Goal: Communication & Community: Answer question/provide support

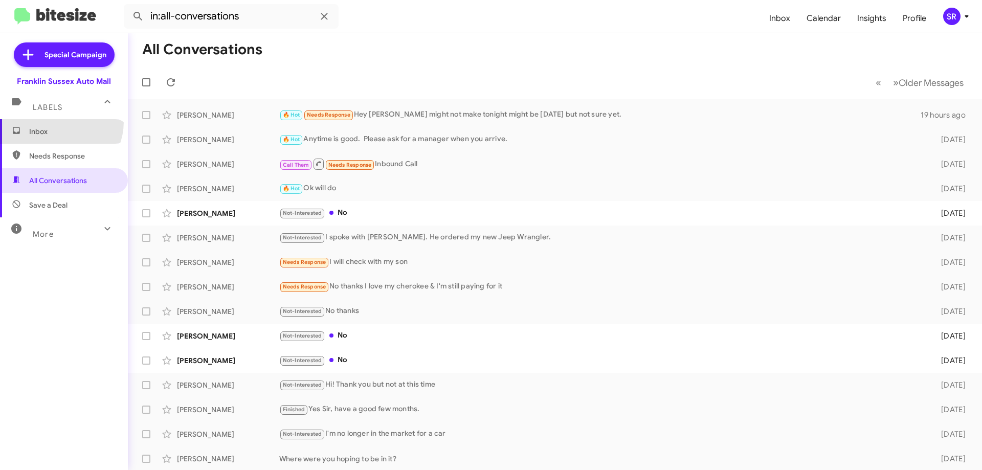
click at [57, 122] on span "Inbox" at bounding box center [64, 131] width 128 height 25
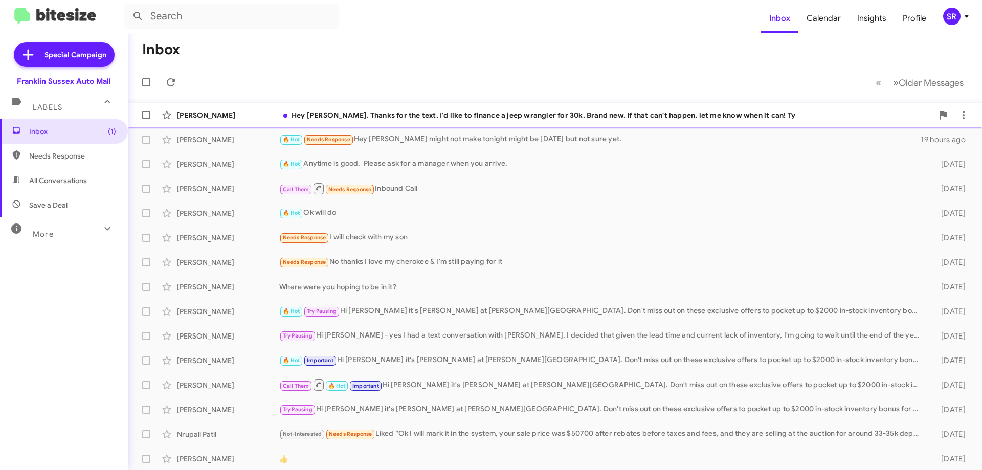
click at [365, 113] on div "Hey [PERSON_NAME]. Thanks for the text. I'd like to finance a jeep wrangler for…" at bounding box center [605, 115] width 653 height 10
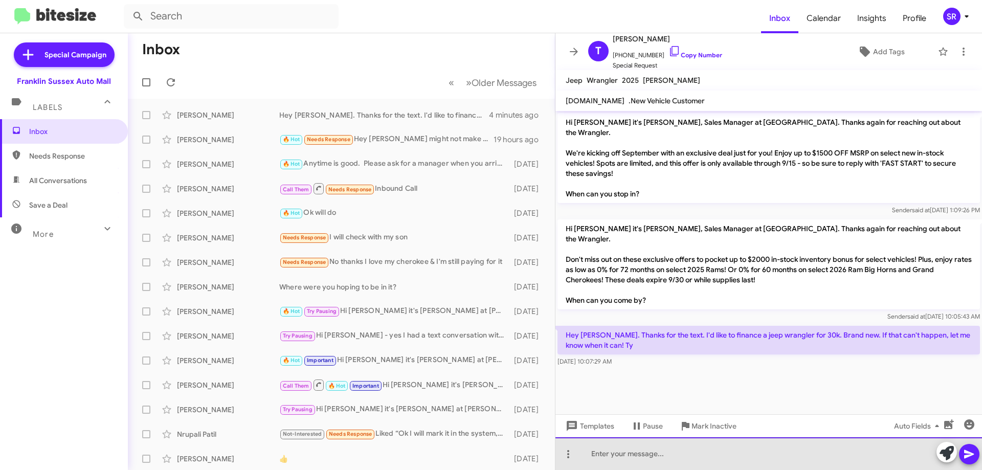
click at [675, 448] on div at bounding box center [768, 453] width 426 height 33
click at [611, 457] on div at bounding box center [768, 453] width 426 height 33
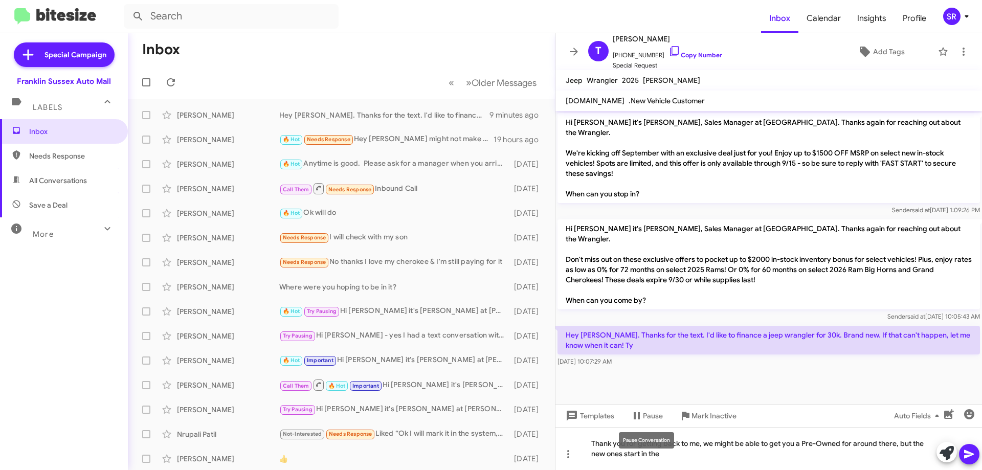
click at [670, 452] on mat-tooltip-component "Pause Conversation" at bounding box center [647, 440] width 70 height 31
click at [680, 453] on mat-tooltip-component "Pause Conversation" at bounding box center [647, 440] width 70 height 31
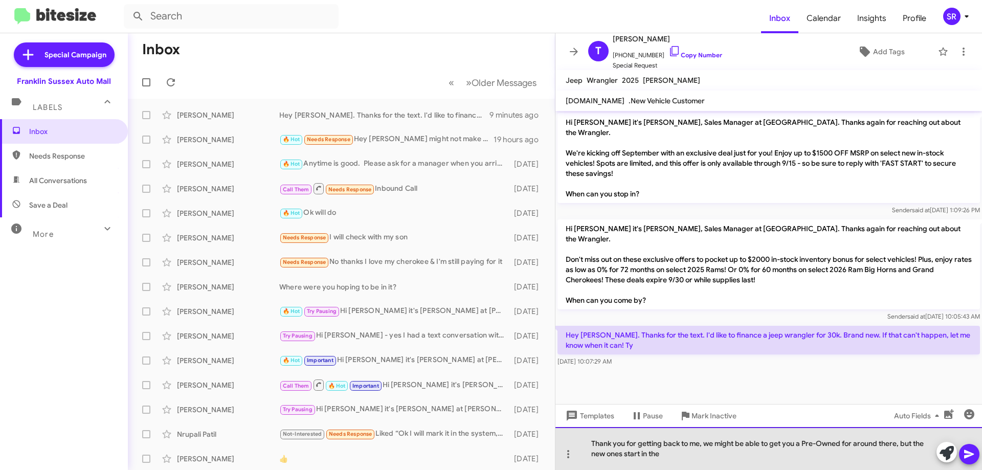
click at [693, 449] on div "Thank you for getting back to me, we might be able to get you a Pre-Owned for a…" at bounding box center [768, 448] width 426 height 43
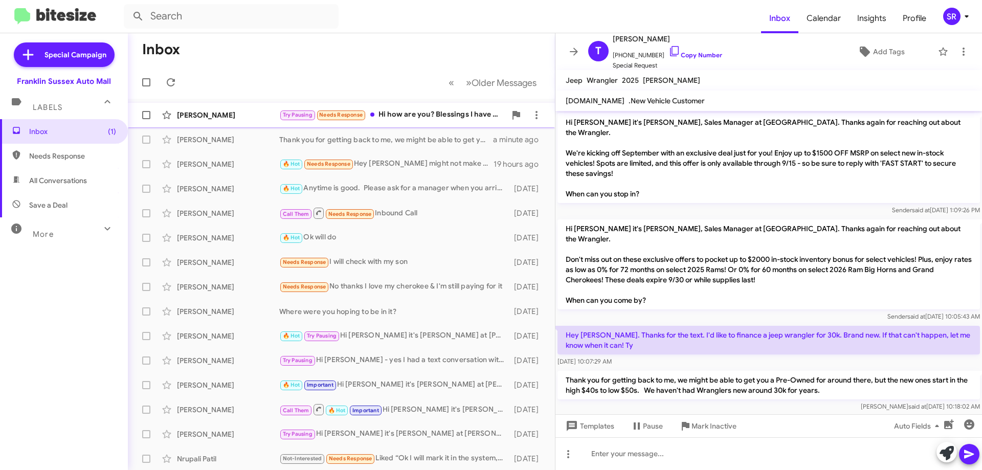
click at [415, 112] on div "Try Pausing Needs Response Hi how are you? Blessings I have decided to wait on …" at bounding box center [392, 115] width 227 height 12
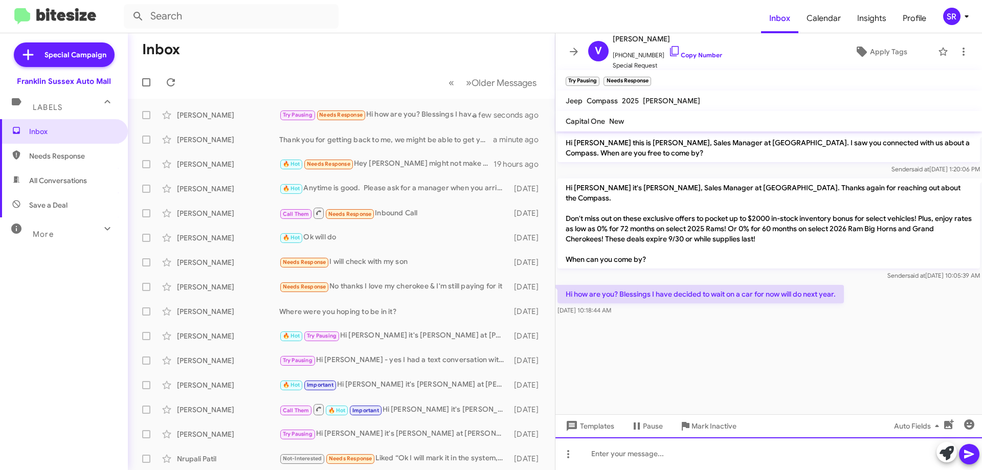
click at [619, 447] on div at bounding box center [768, 453] width 426 height 33
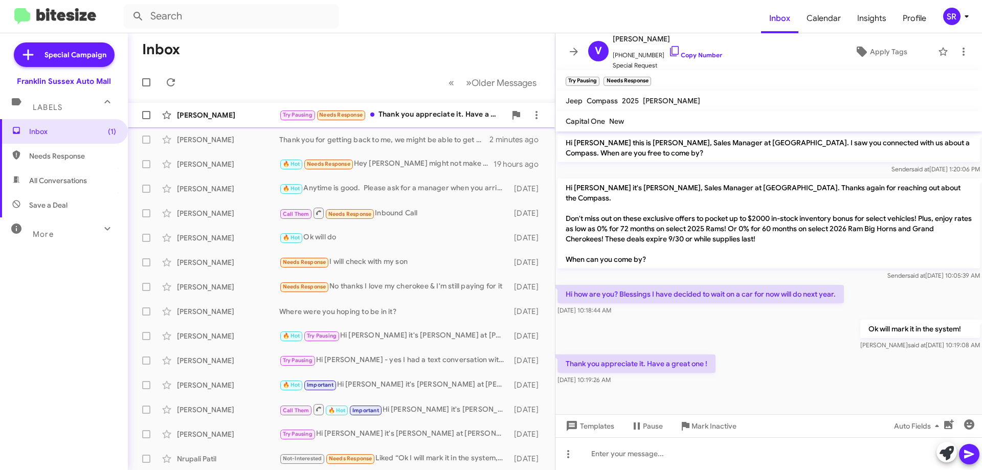
click at [430, 117] on div "Try Pausing Needs Response Thank you appreciate it. Have a great one !" at bounding box center [392, 115] width 227 height 12
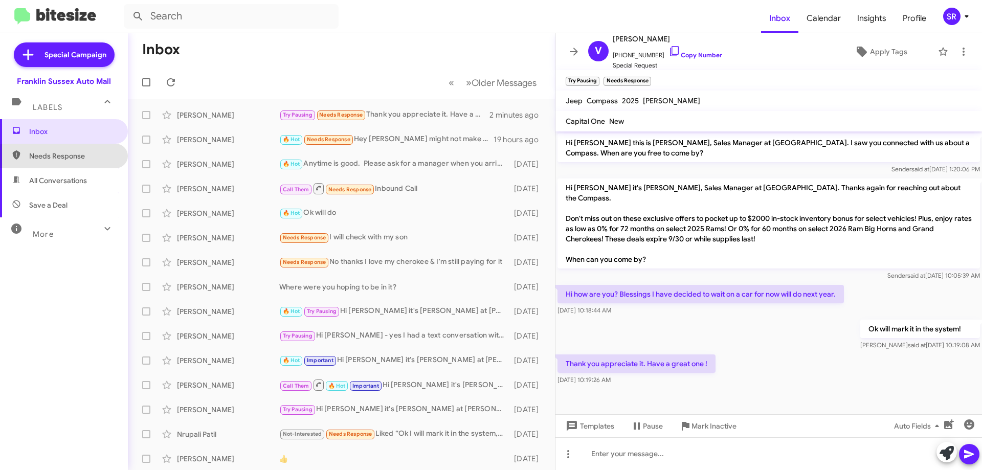
drag, startPoint x: 94, startPoint y: 159, endPoint x: 83, endPoint y: 158, distance: 10.8
click at [93, 158] on span "Needs Response" at bounding box center [72, 156] width 87 height 10
type input "in:needs-response"
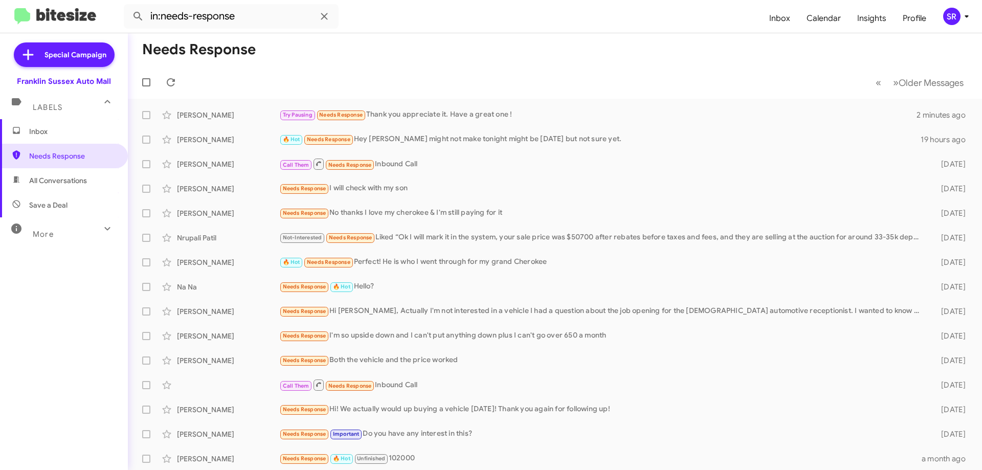
click at [35, 138] on span "Inbox" at bounding box center [64, 131] width 128 height 25
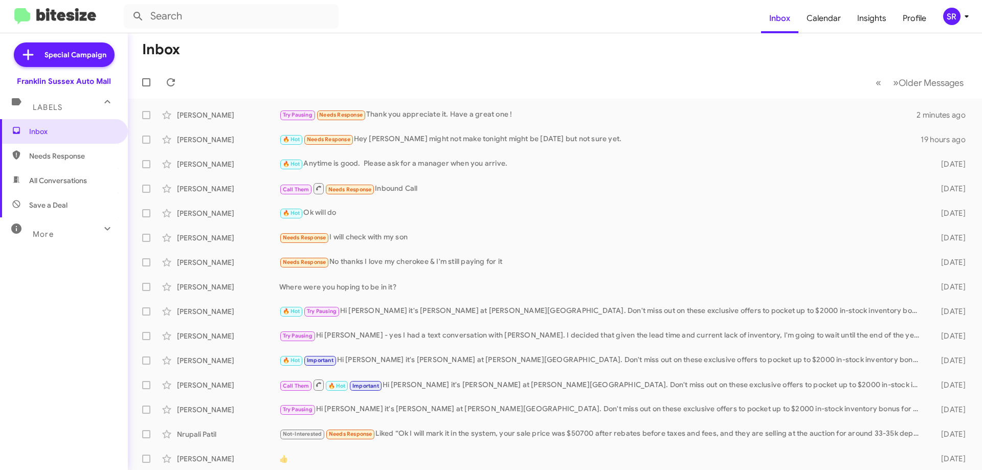
click at [43, 200] on span "Save a Deal" at bounding box center [48, 205] width 38 height 10
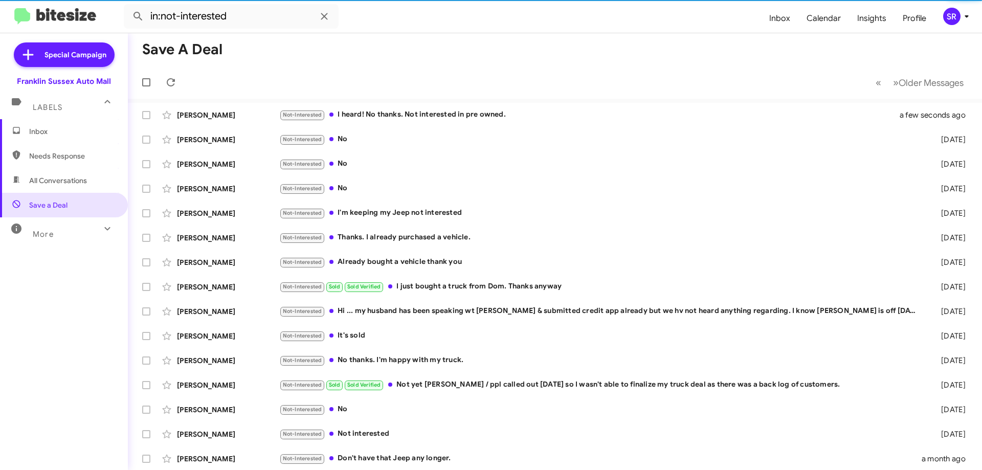
click at [44, 183] on span "All Conversations" at bounding box center [58, 180] width 58 height 10
type input "in:all-conversations"
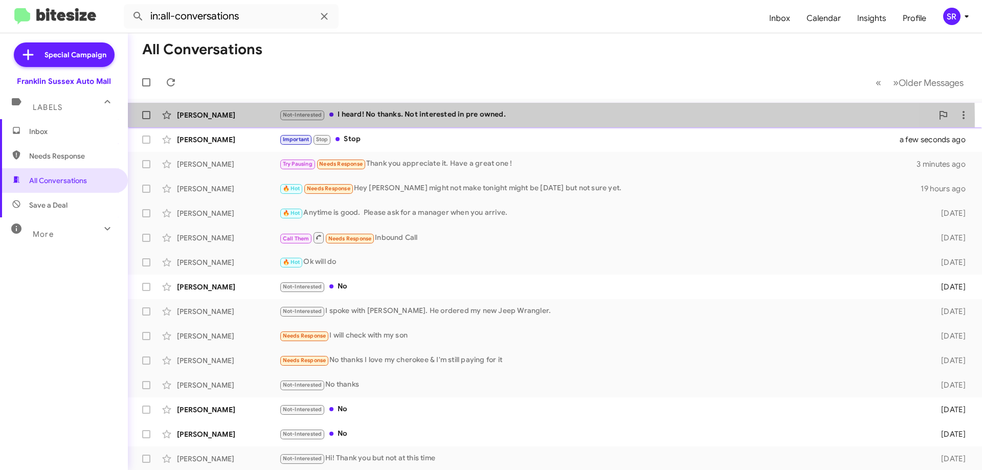
click at [426, 120] on div "Not-Interested I heard! No thanks. Not interested in pre owned." at bounding box center [605, 115] width 653 height 12
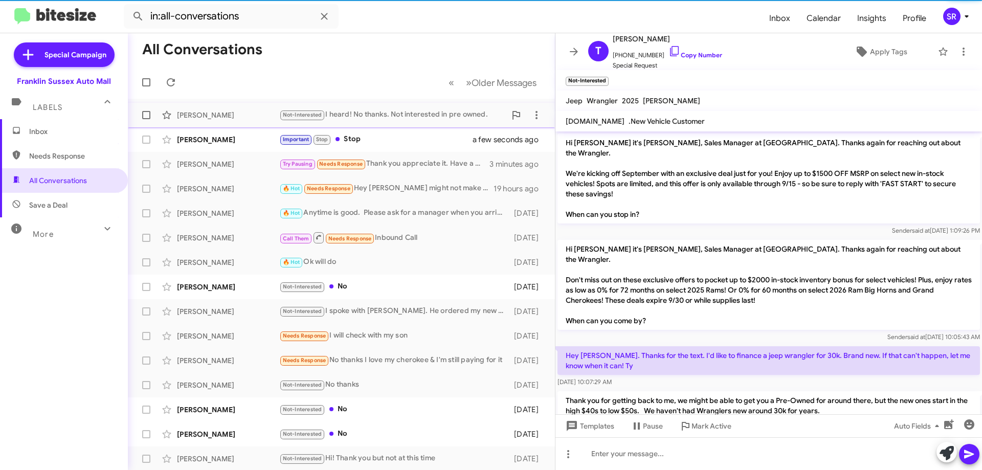
scroll to position [48, 0]
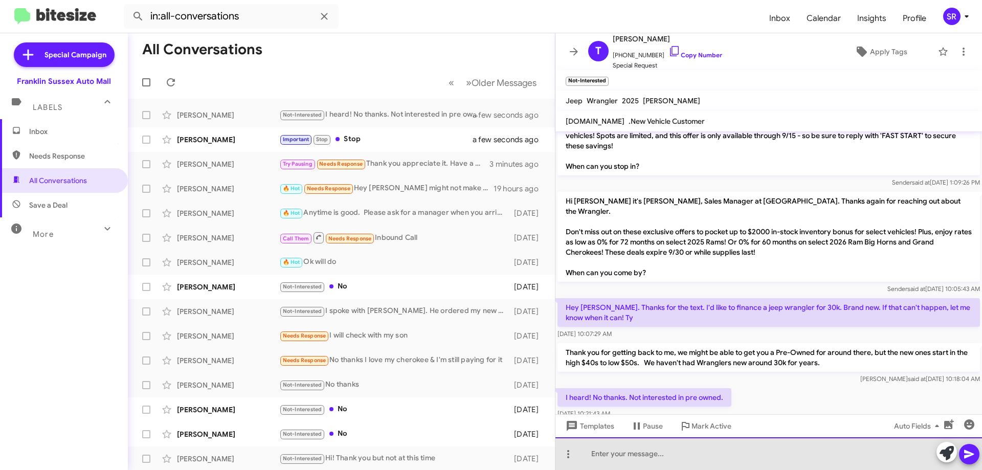
click at [678, 459] on div at bounding box center [768, 453] width 426 height 33
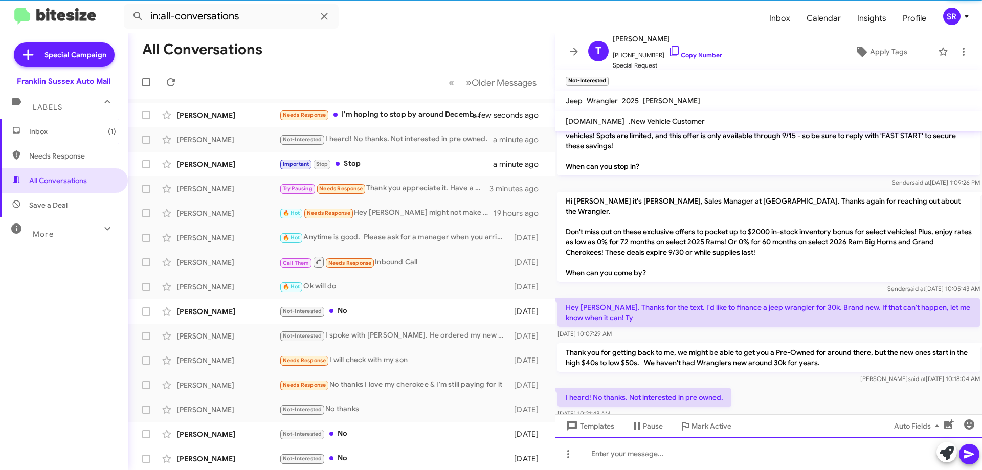
scroll to position [106, 0]
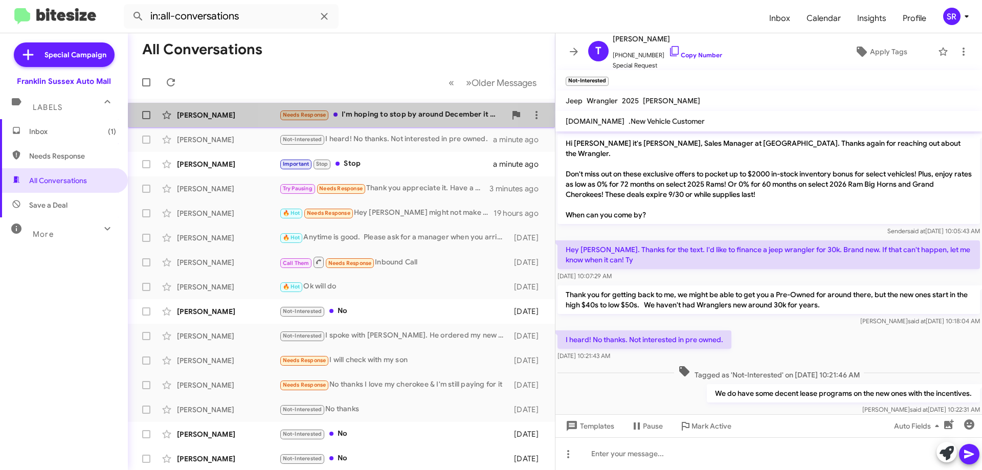
click at [369, 120] on div "Needs Response I'm hoping to stop by around December it will give me some time …" at bounding box center [392, 115] width 227 height 12
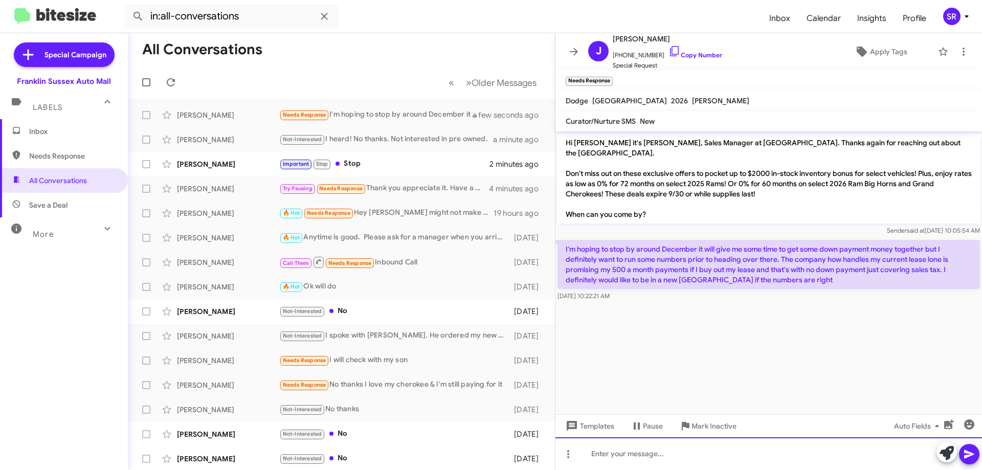
click at [667, 447] on div at bounding box center [768, 453] width 426 height 33
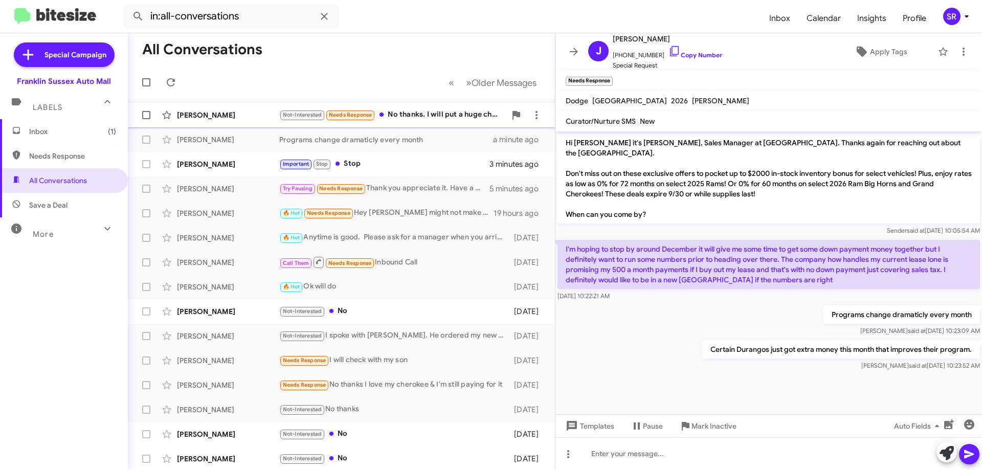
click at [406, 119] on div "Not-Interested Needs Response No thanks. I will put a huge chunk on money down …" at bounding box center [392, 115] width 227 height 12
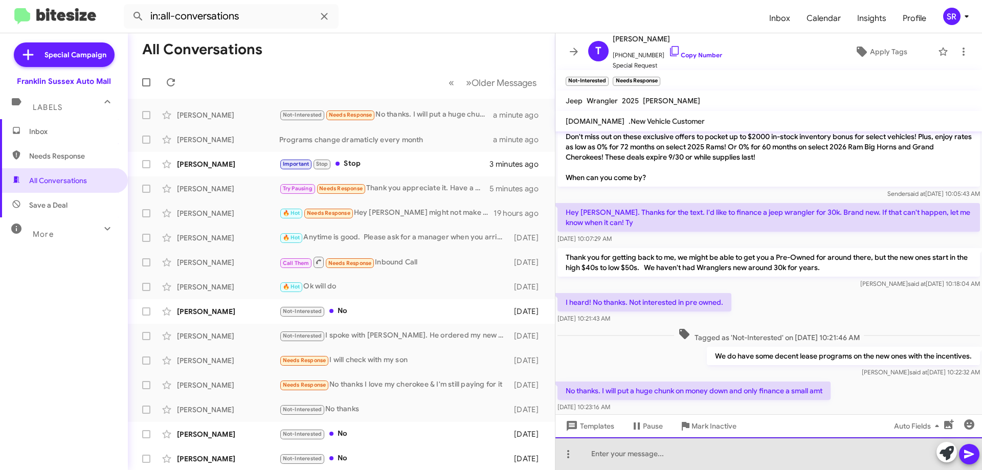
click at [663, 454] on div at bounding box center [768, 453] width 426 height 33
click at [629, 453] on div "Ok," at bounding box center [768, 453] width 426 height 33
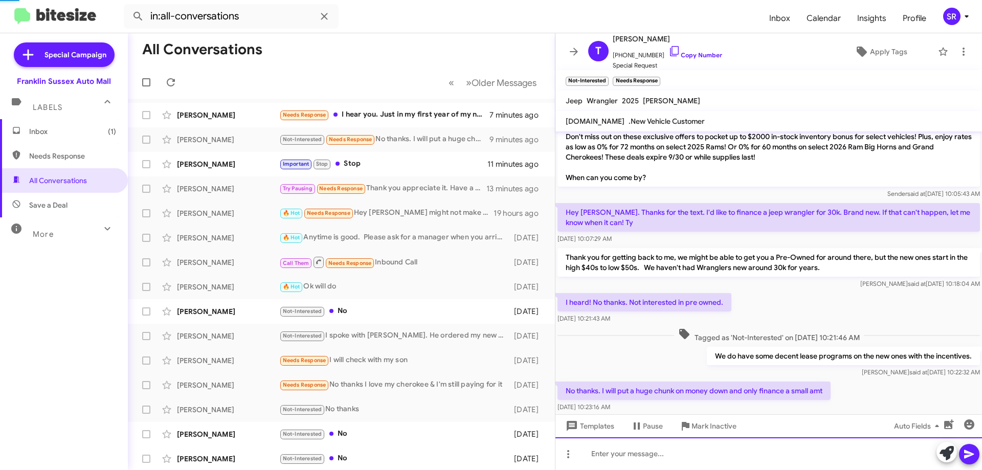
scroll to position [0, 0]
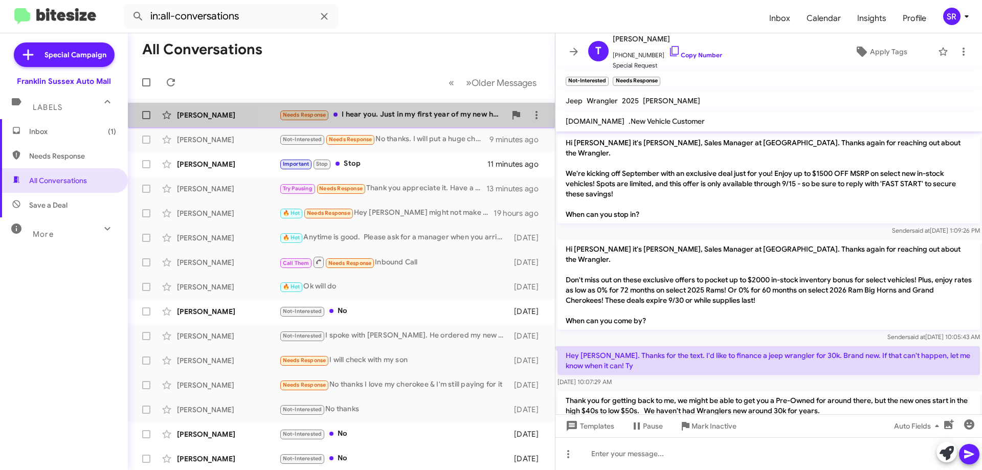
click at [404, 113] on div "Needs Response I hear you. Just in my first year of my new home so coming up wi…" at bounding box center [392, 115] width 227 height 12
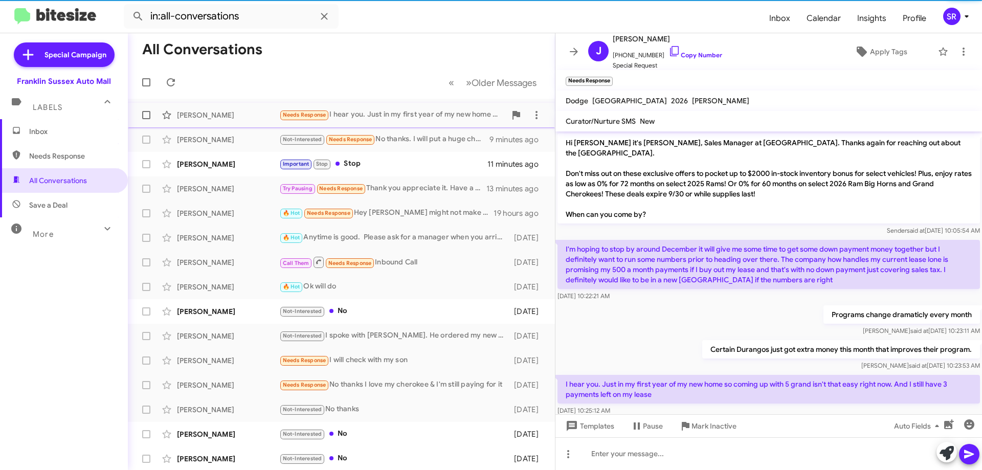
scroll to position [16, 0]
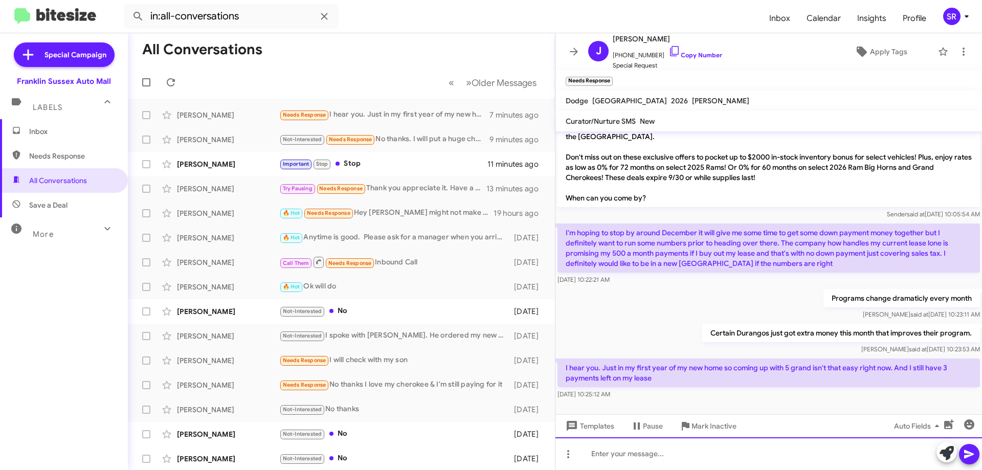
click at [712, 455] on div at bounding box center [768, 453] width 426 height 33
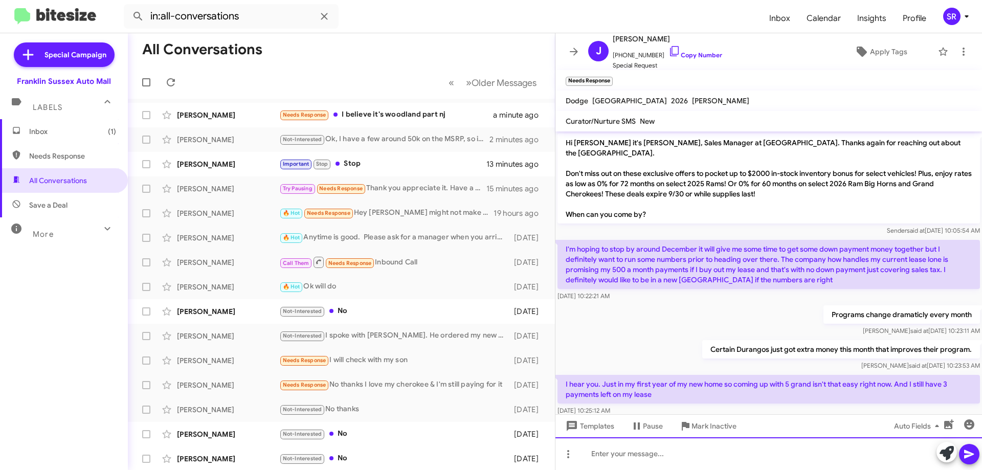
scroll to position [128, 0]
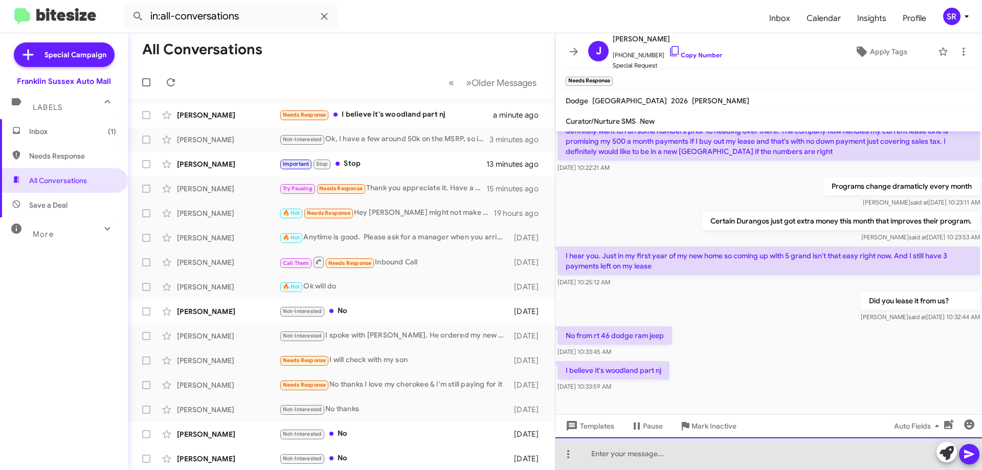
click at [651, 451] on div at bounding box center [768, 453] width 426 height 33
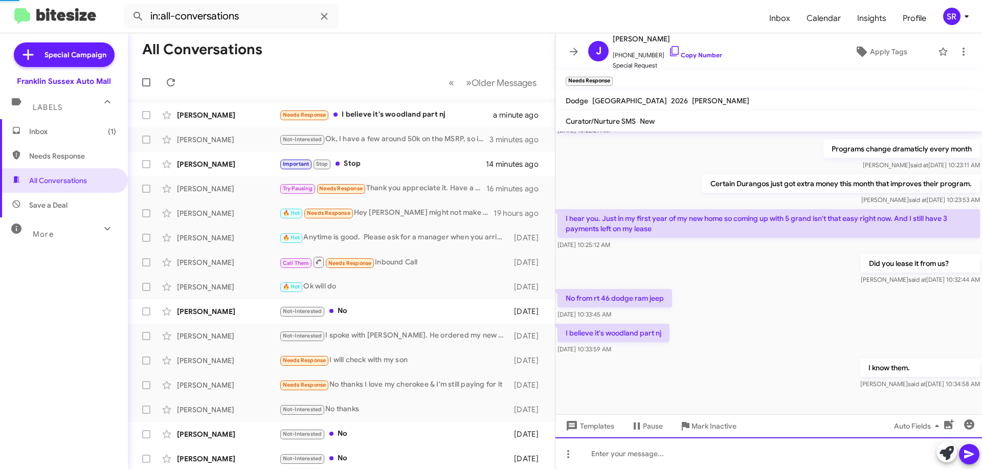
scroll to position [0, 0]
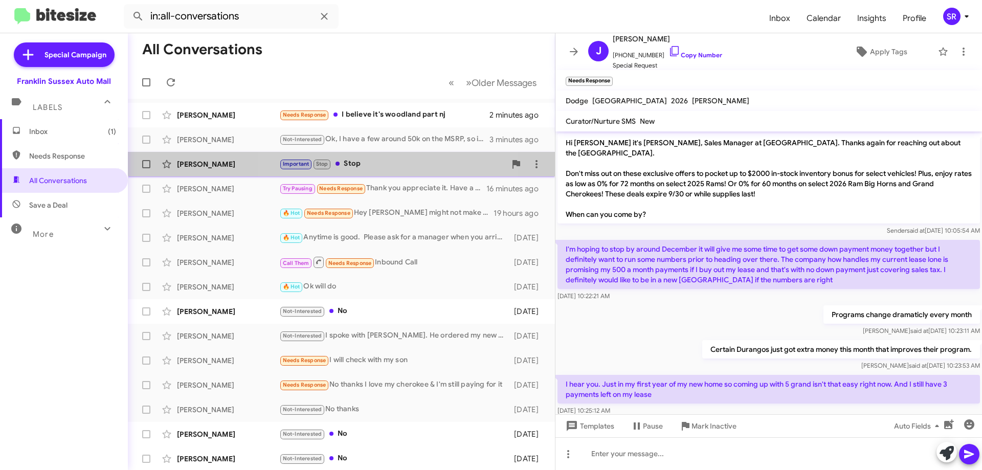
click at [355, 160] on div "Important Stop Stop" at bounding box center [392, 164] width 227 height 12
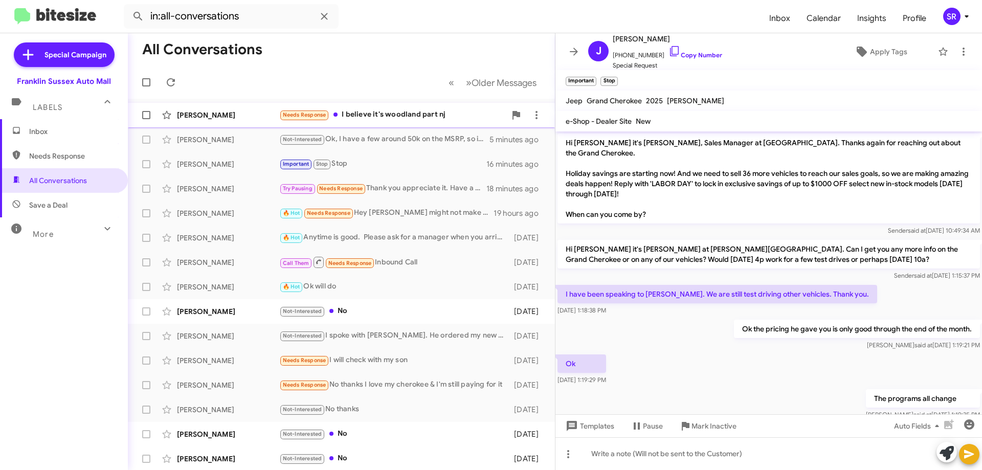
click at [362, 114] on div "Needs Response I believe it's woodland part nj" at bounding box center [392, 115] width 227 height 12
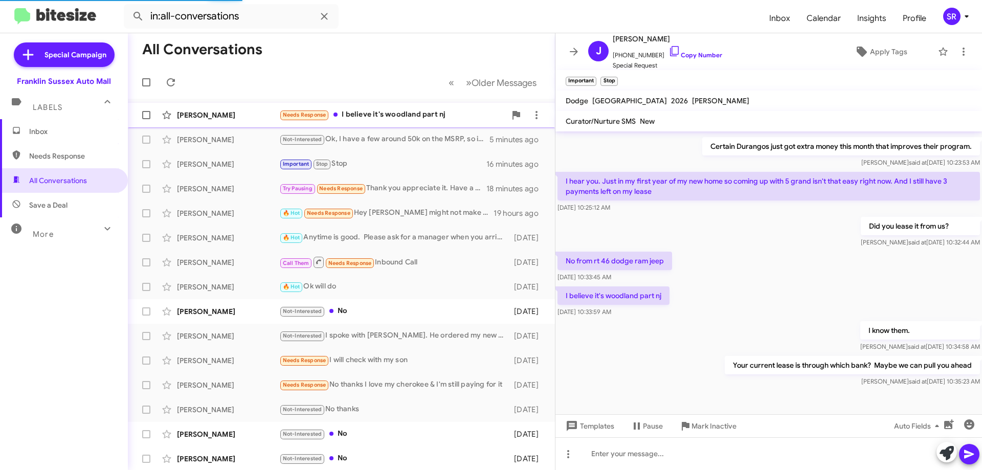
scroll to position [183, 0]
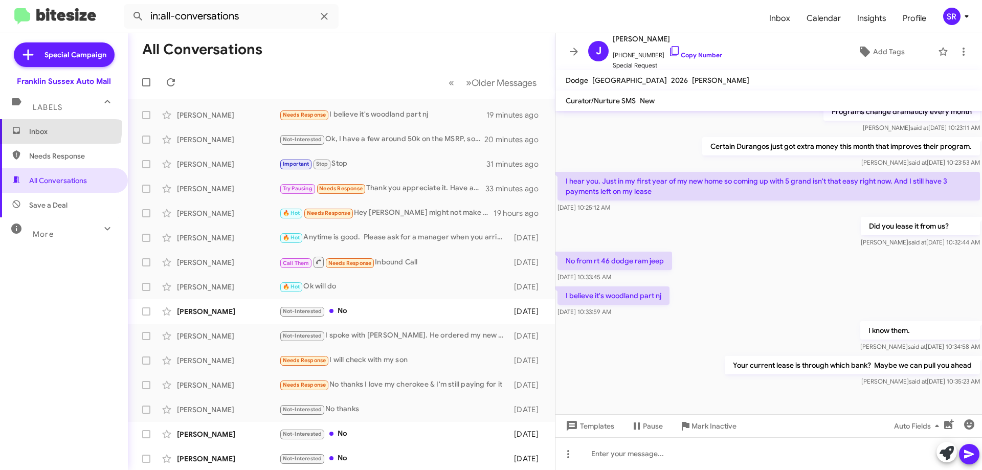
click at [30, 125] on span "Inbox" at bounding box center [64, 131] width 128 height 25
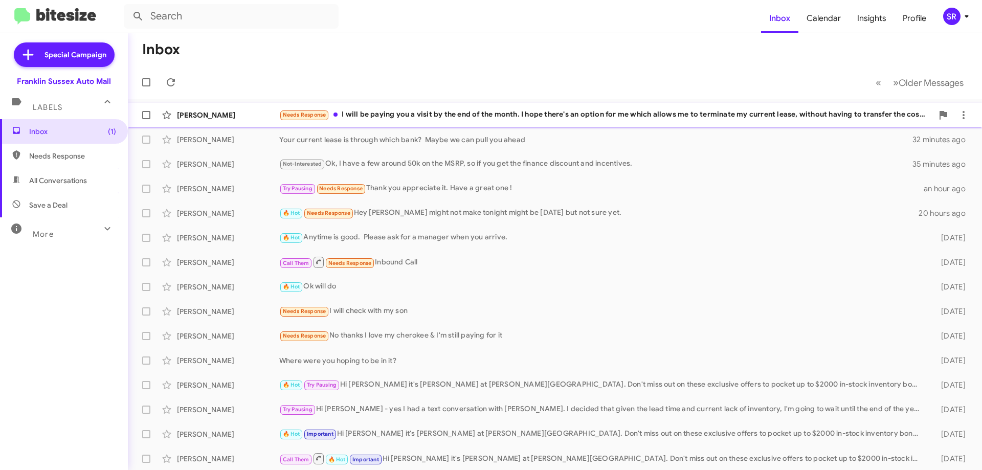
click at [500, 115] on div "Needs Response I will be paying you a visit by the end of the month. I hope the…" at bounding box center [605, 115] width 653 height 12
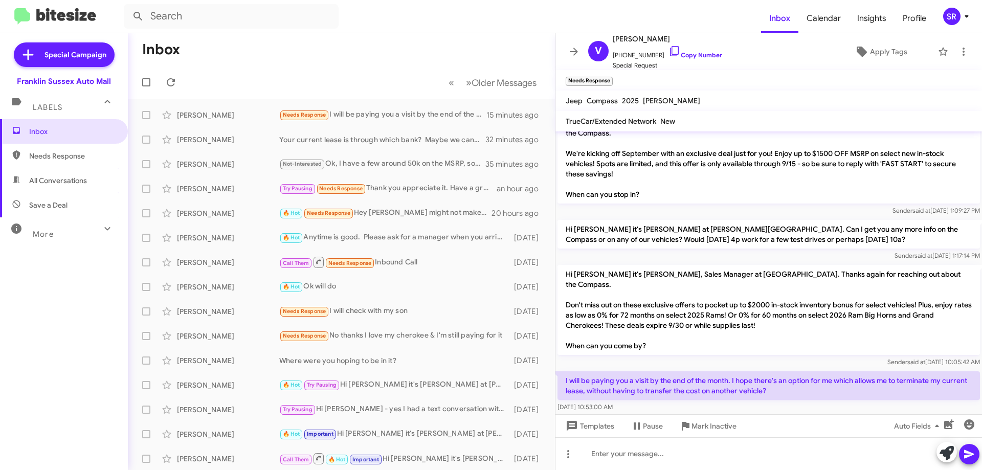
scroll to position [30, 0]
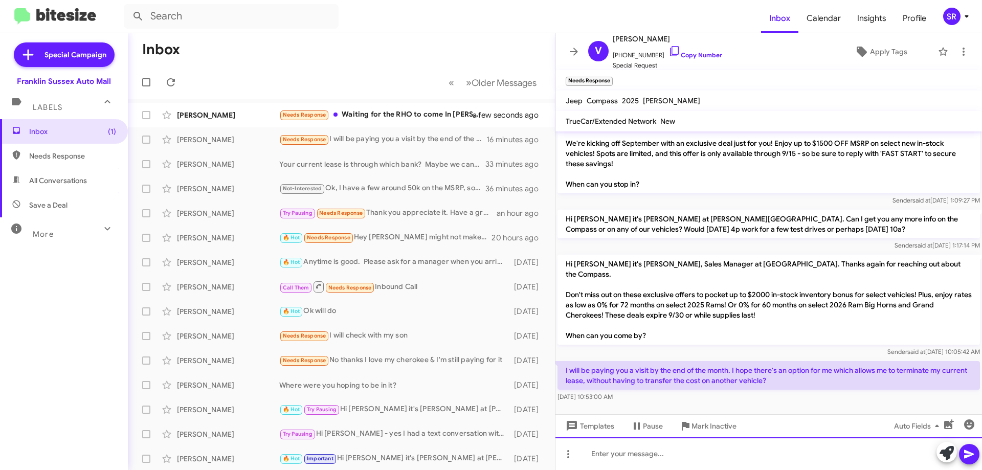
click at [696, 459] on div at bounding box center [768, 453] width 426 height 33
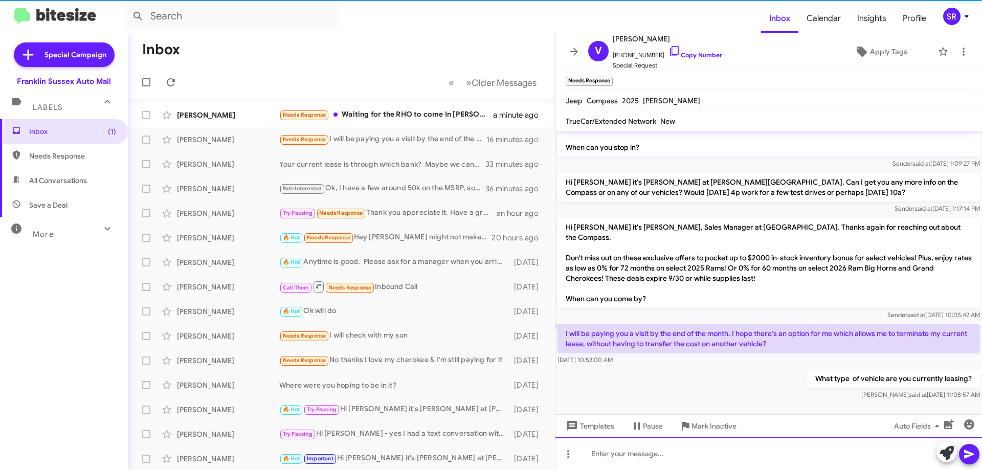
scroll to position [67, 0]
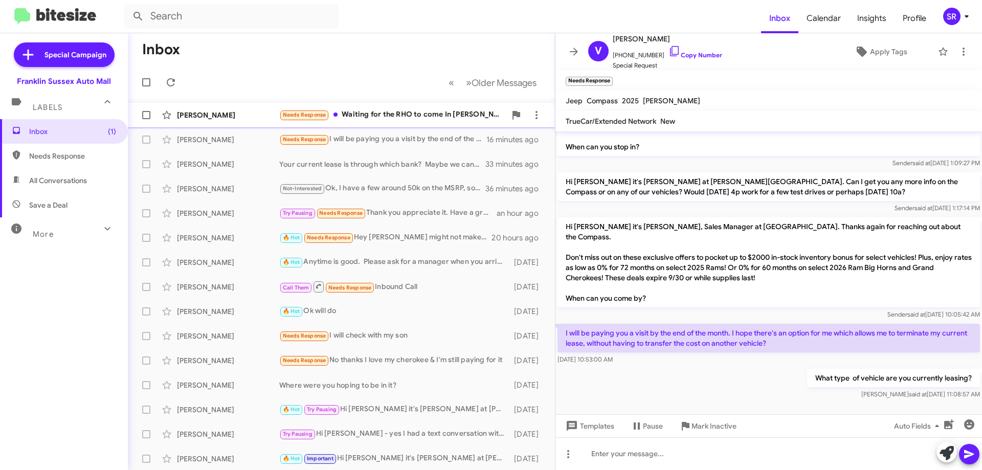
click at [388, 110] on div "Needs Response Waiting for the RHO to come In [PERSON_NAME] red." at bounding box center [392, 115] width 227 height 12
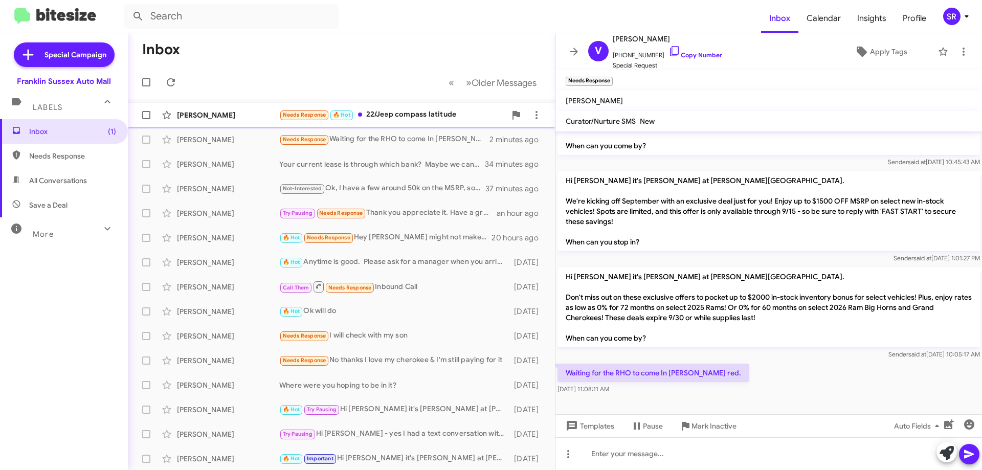
click at [424, 112] on div "Needs Response 🔥 Hot 22/Jeep compass latitude" at bounding box center [392, 115] width 227 height 12
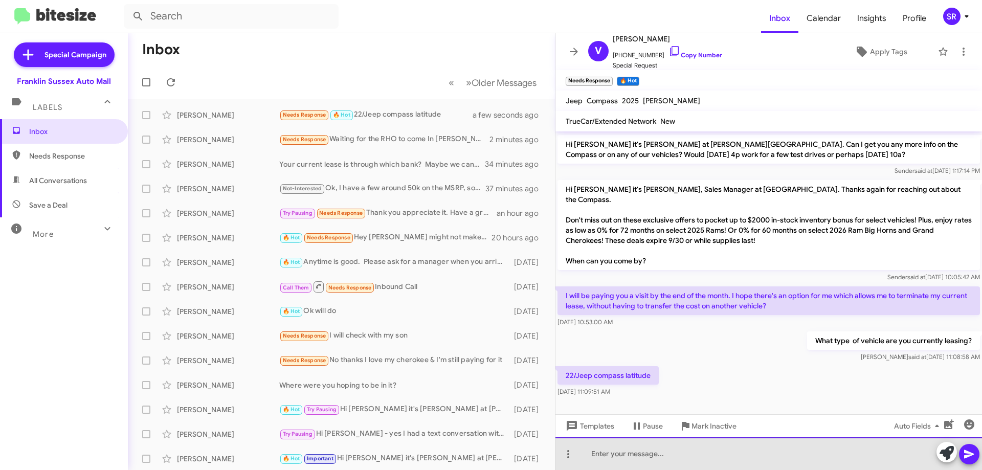
click at [631, 452] on div at bounding box center [768, 453] width 426 height 33
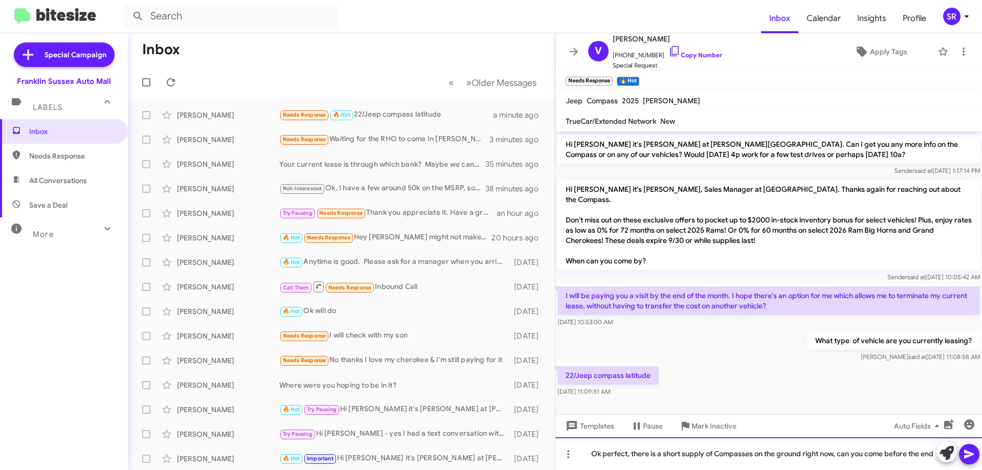
scroll to position [115, 0]
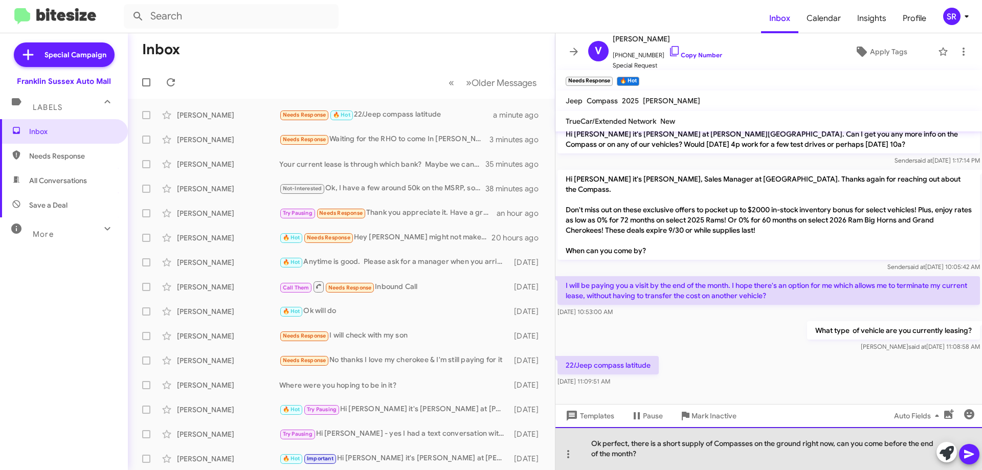
click at [633, 442] on div "Ok perfect, there is a short supply of Compasses on the ground right now, can y…" at bounding box center [768, 448] width 426 height 43
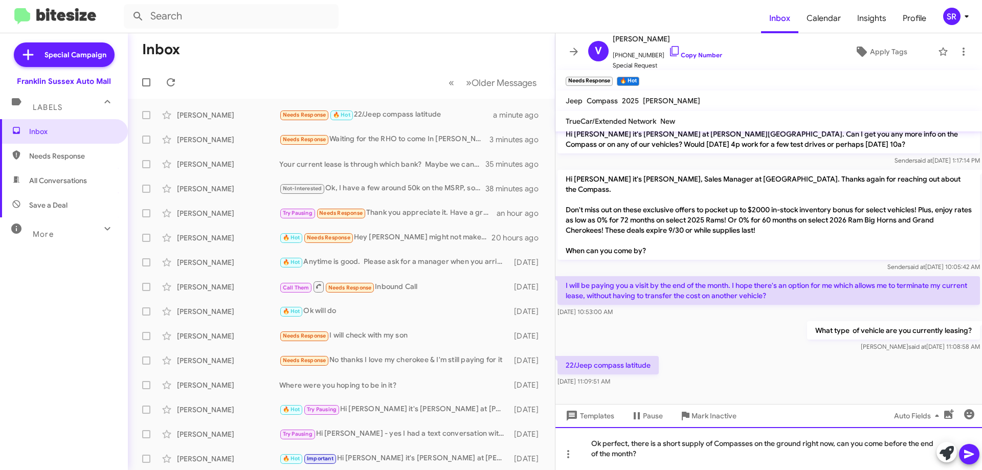
click at [632, 442] on div "Ok perfect, there is a short supply of Compasses on the ground right now, can y…" at bounding box center [768, 448] width 426 height 43
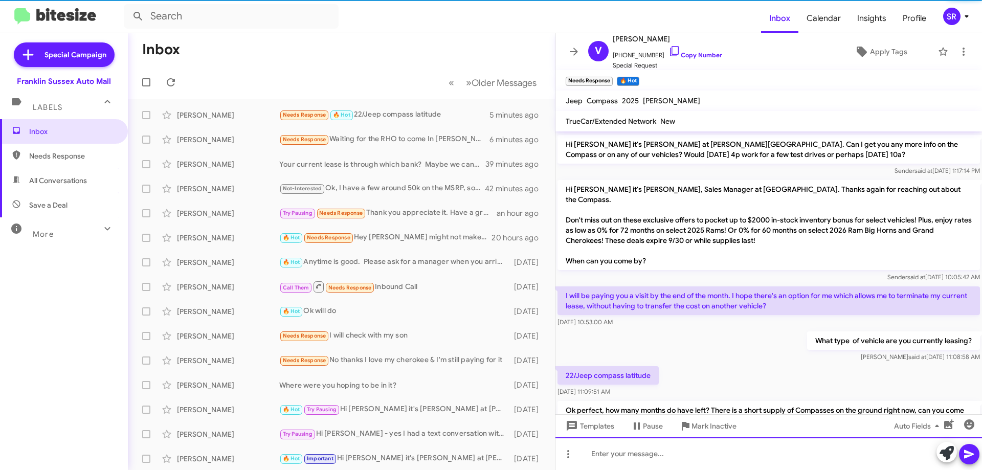
scroll to position [0, 0]
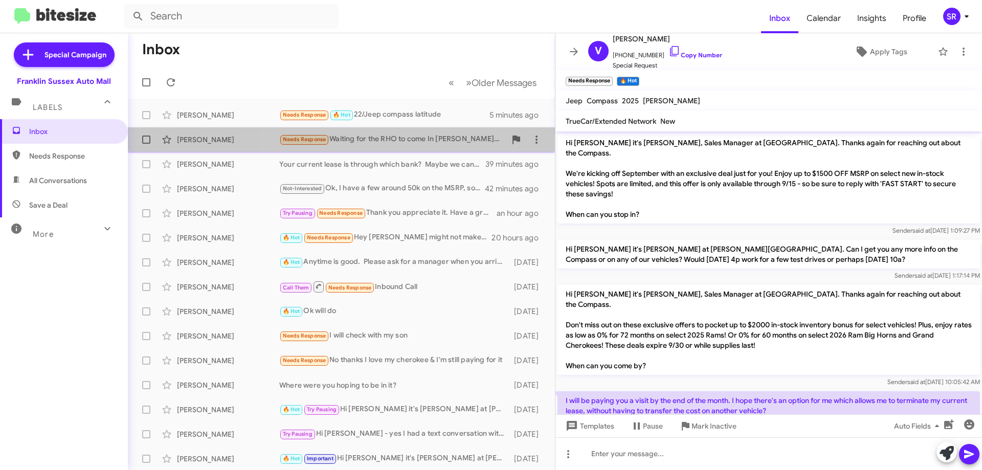
click at [343, 134] on div "Needs Response Waiting for the RHO to come In [PERSON_NAME] red." at bounding box center [392, 139] width 227 height 12
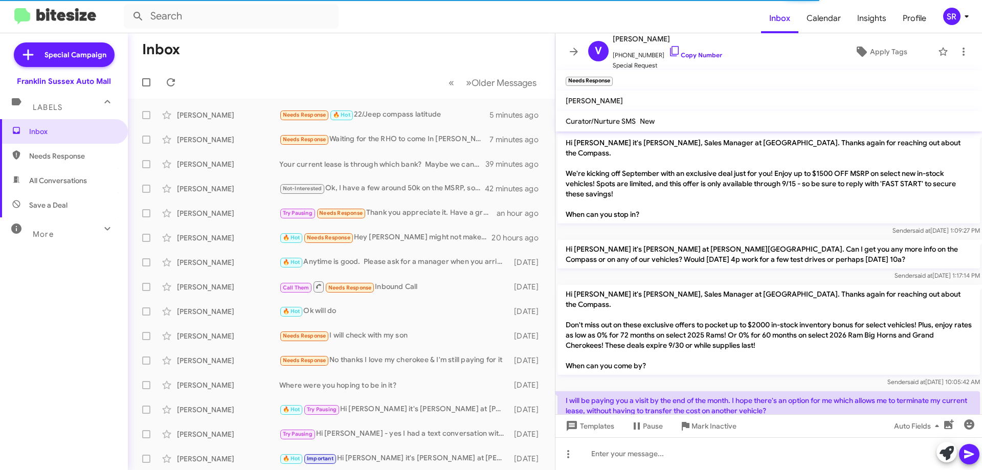
scroll to position [203, 0]
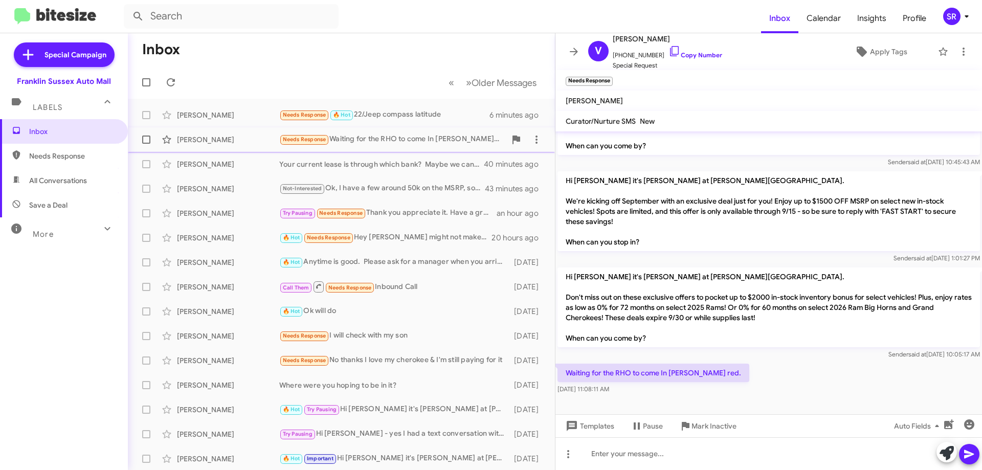
click at [406, 137] on div "Needs Response Waiting for the RHO to come In [PERSON_NAME] red." at bounding box center [392, 139] width 227 height 12
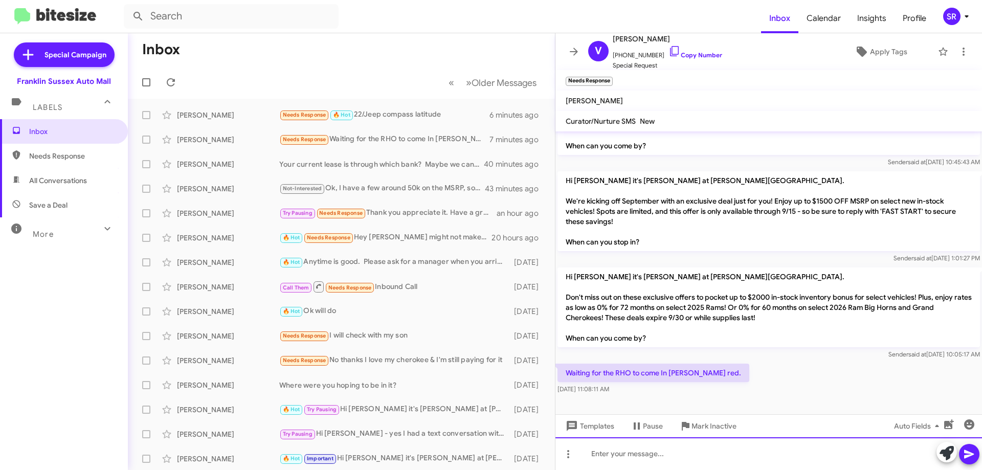
click at [678, 453] on div at bounding box center [768, 453] width 426 height 33
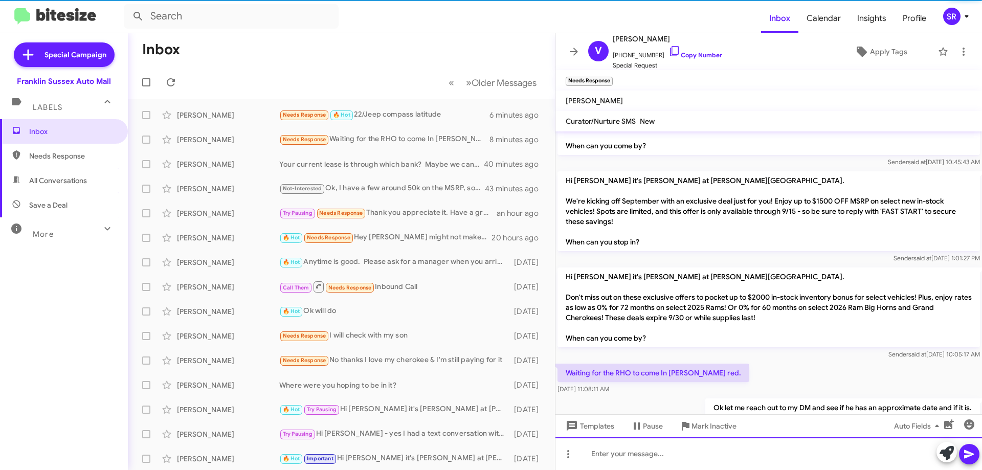
scroll to position [0, 0]
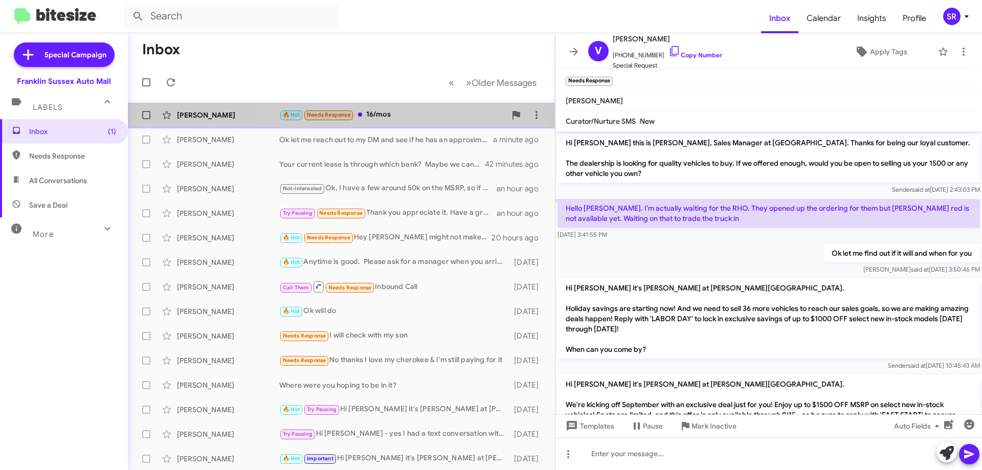
click at [415, 110] on div "🔥 Hot Needs Response 16/mos" at bounding box center [392, 115] width 227 height 12
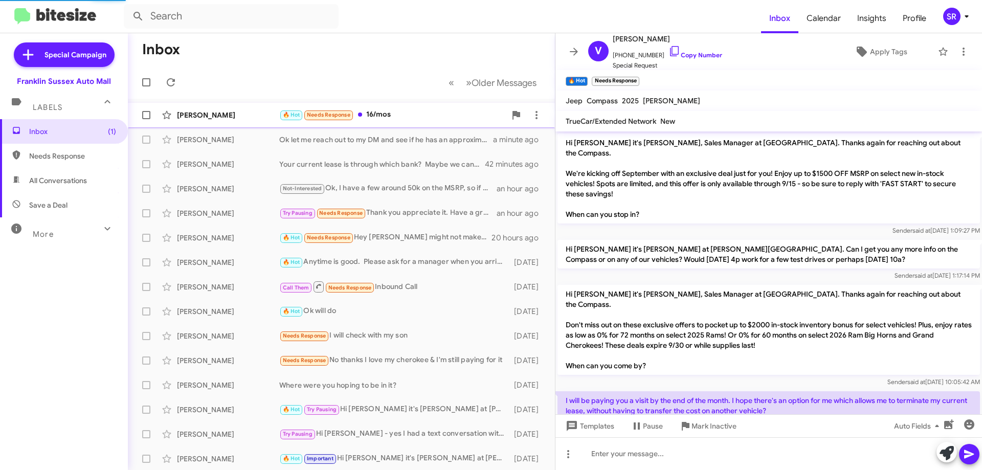
scroll to position [190, 0]
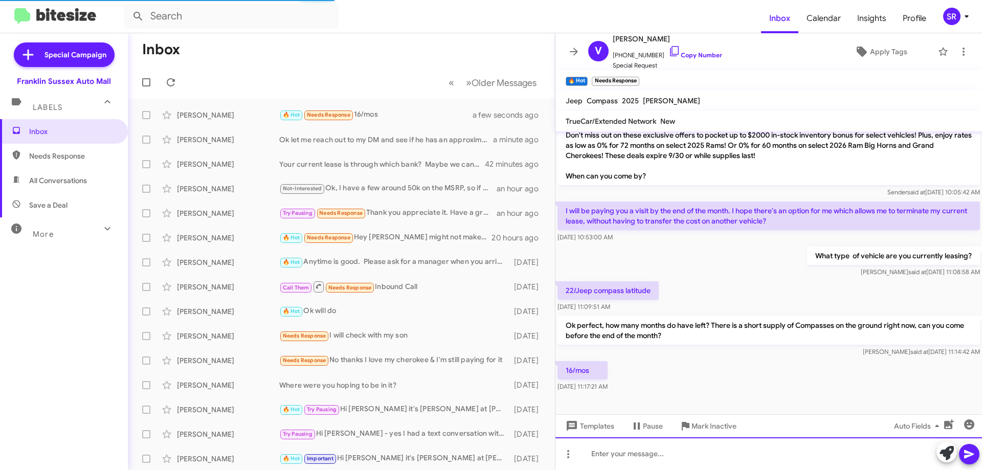
click at [605, 448] on div at bounding box center [768, 453] width 426 height 33
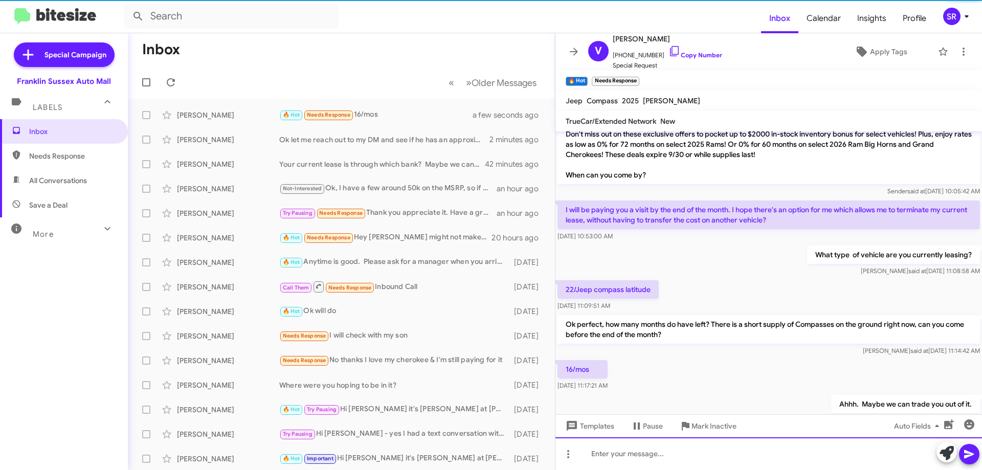
scroll to position [227, 0]
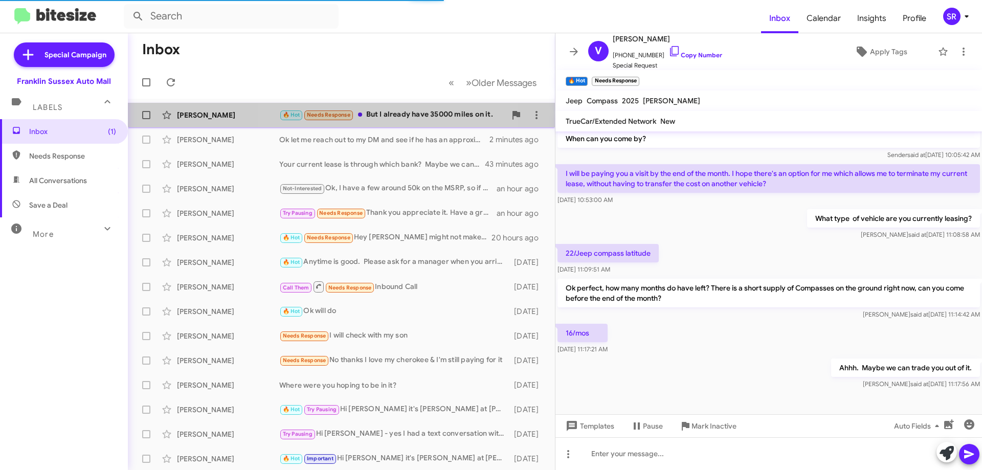
click at [399, 119] on div "🔥 Hot Needs Response But I already have 35000 miles on it." at bounding box center [392, 115] width 227 height 12
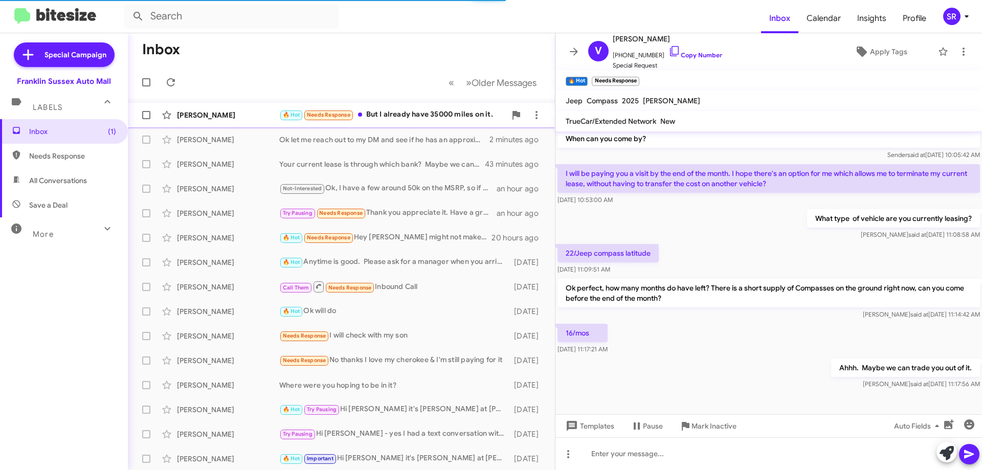
scroll to position [264, 0]
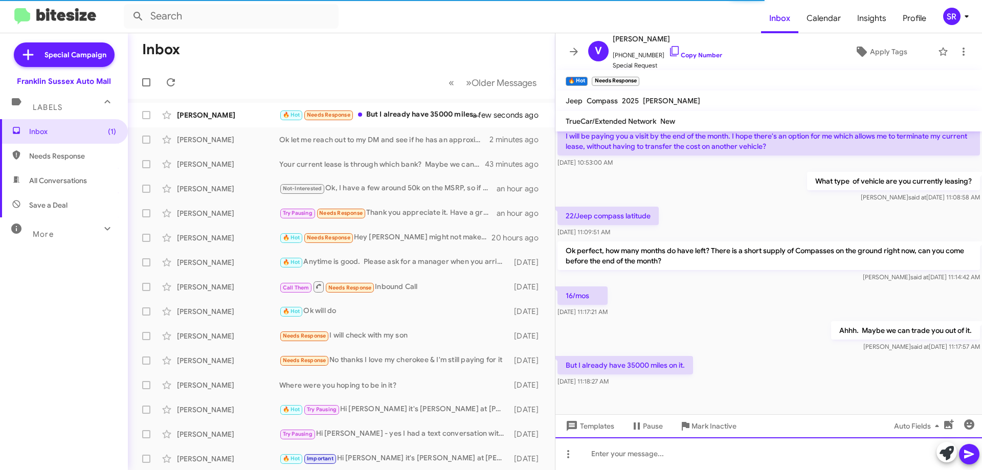
click at [704, 444] on div at bounding box center [768, 453] width 426 height 33
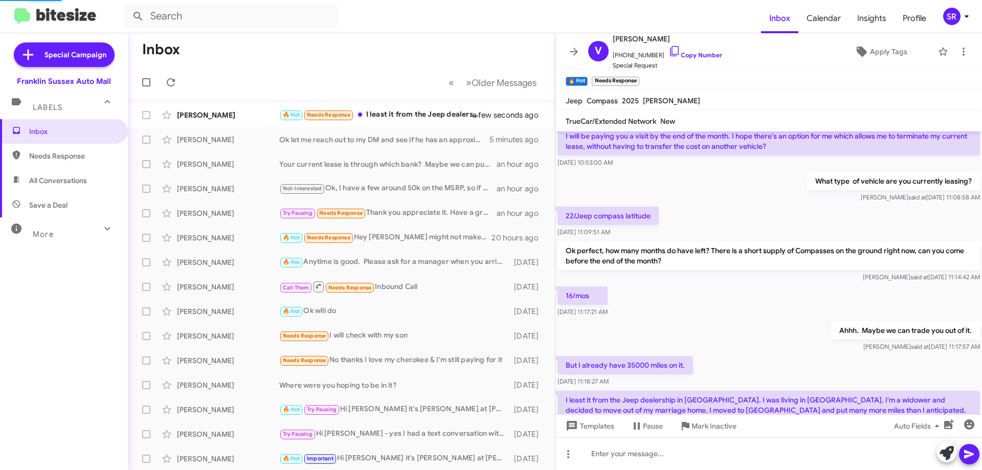
scroll to position [0, 0]
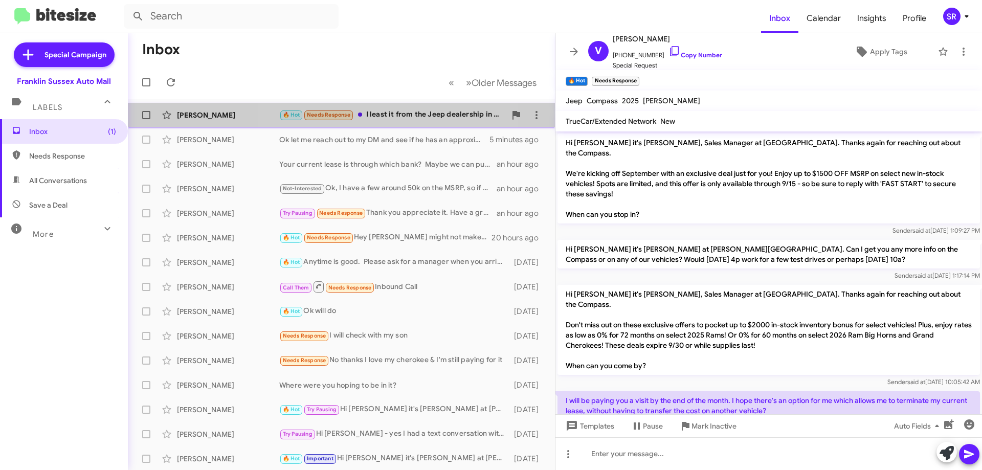
click at [390, 116] on div "🔥 Hot Needs Response I least it from the Jeep dealership in [GEOGRAPHIC_DATA]. …" at bounding box center [392, 115] width 227 height 12
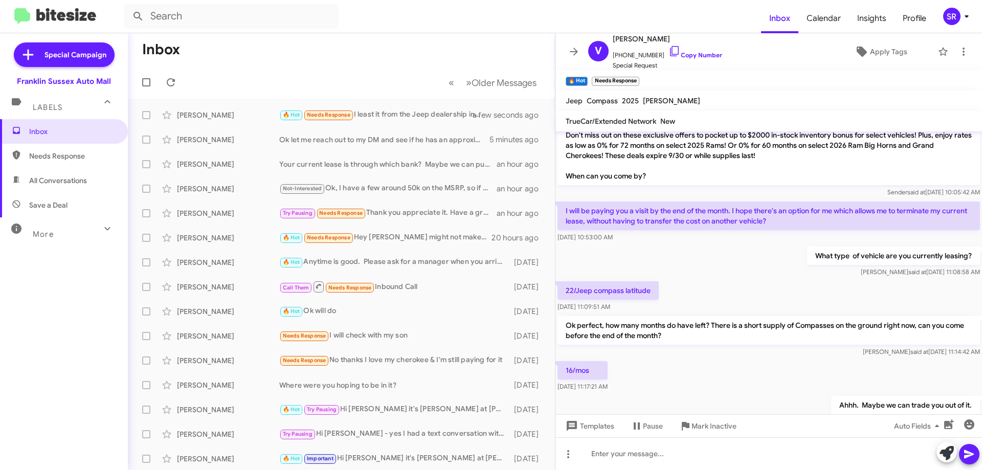
scroll to position [312, 0]
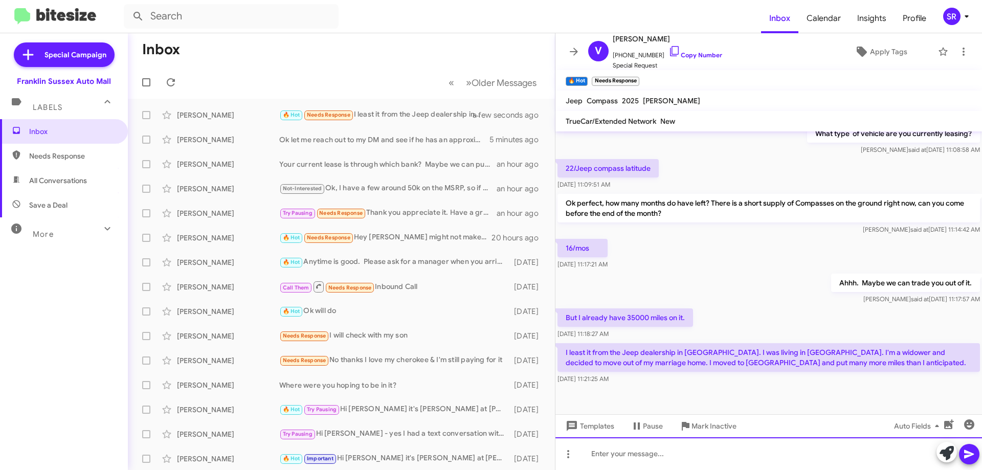
click at [646, 457] on div at bounding box center [768, 453] width 426 height 33
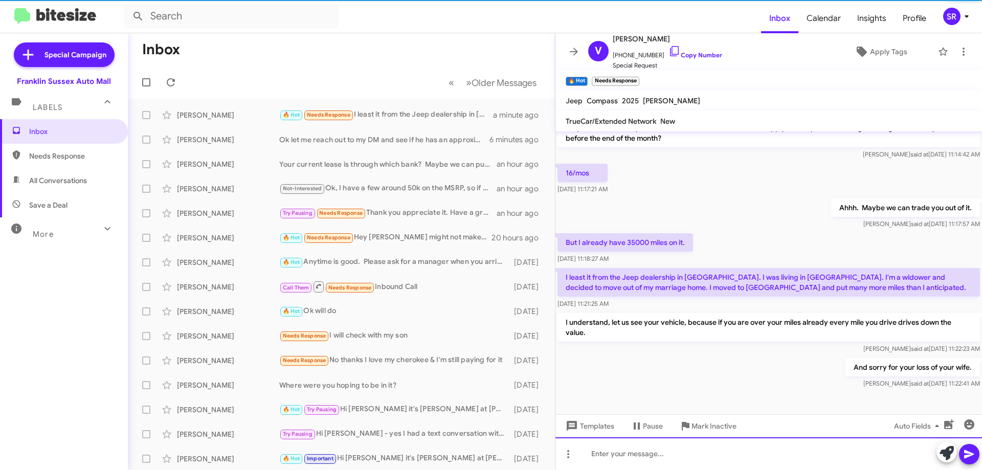
scroll to position [397, 0]
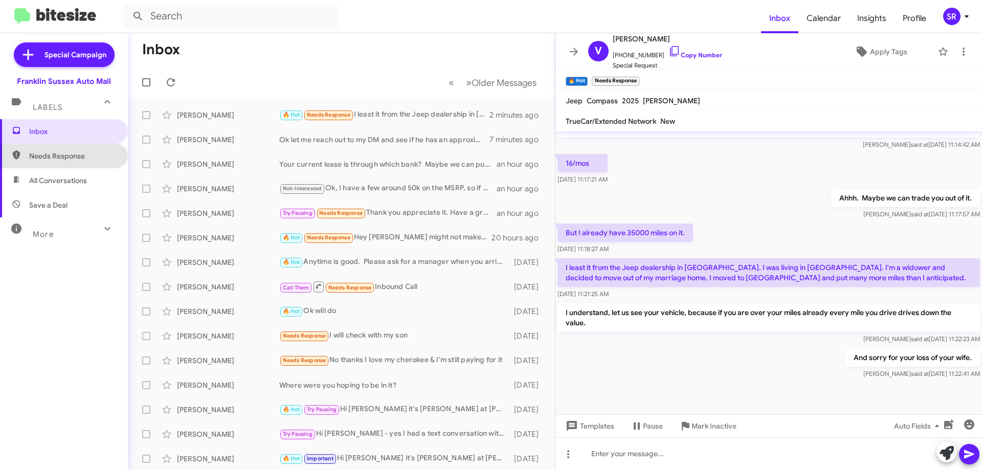
click at [63, 159] on span "Needs Response" at bounding box center [72, 156] width 87 height 10
type input "in:needs-response"
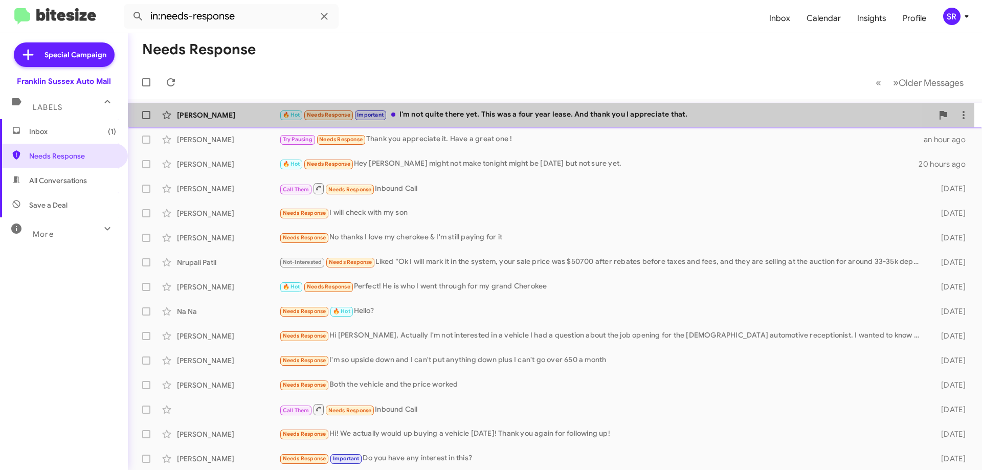
click at [429, 117] on div "🔥 Hot Needs Response Important I'm not quite there yet. This was a four year le…" at bounding box center [605, 115] width 653 height 12
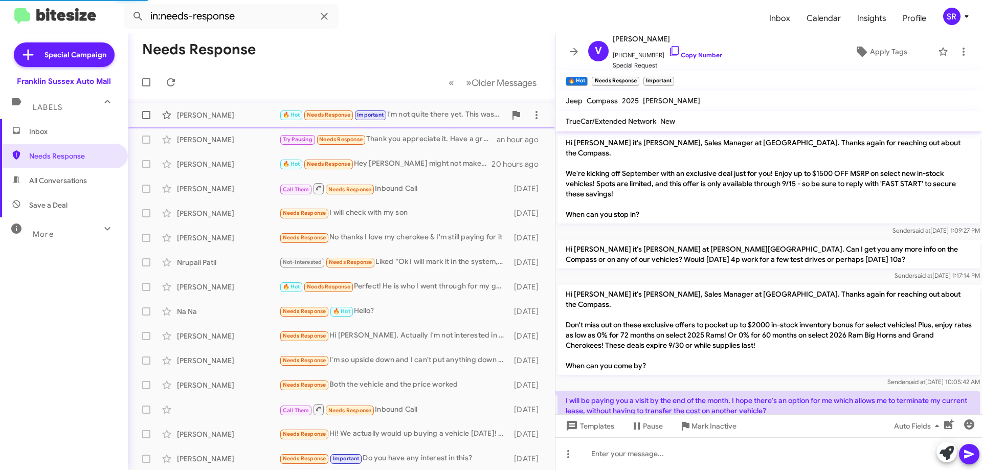
scroll to position [444, 0]
